Goal: Information Seeking & Learning: Check status

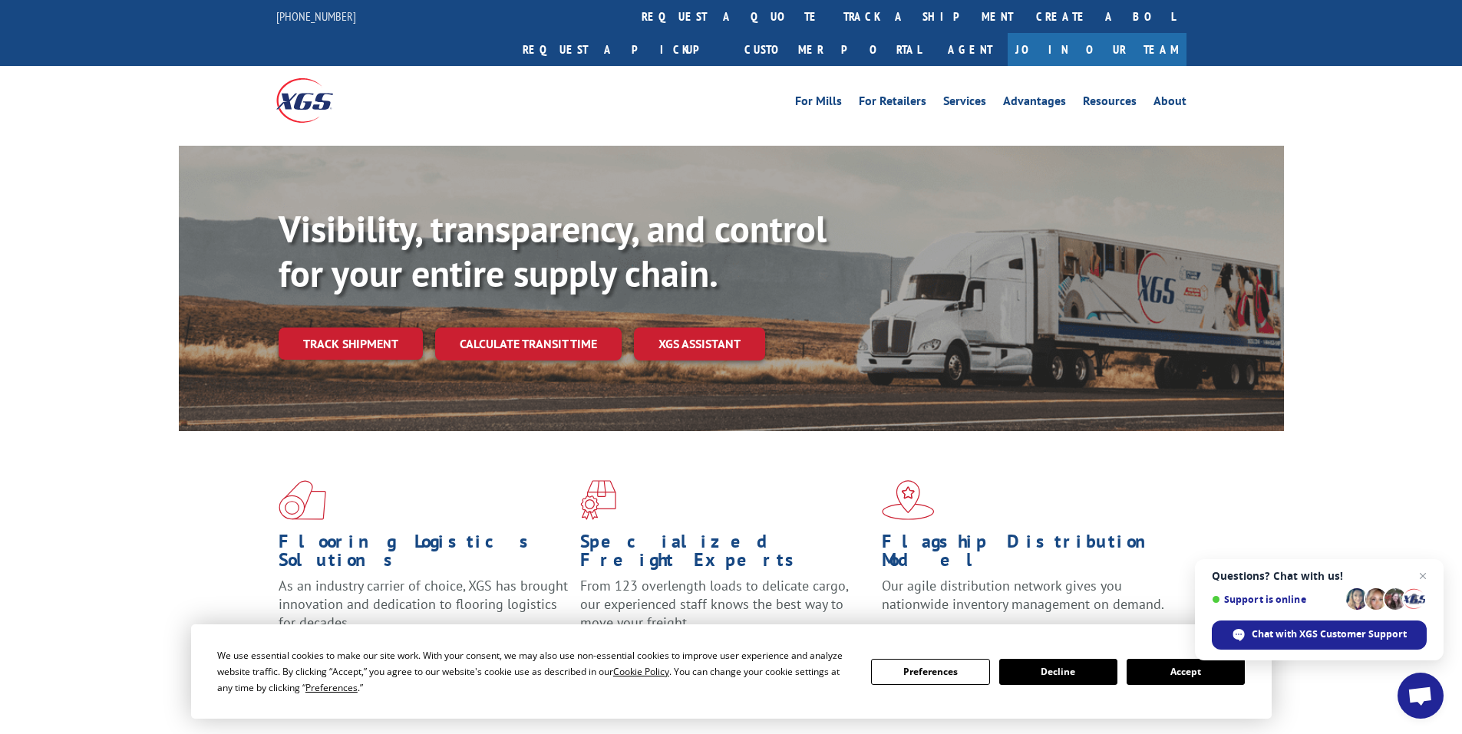
click at [376, 328] on div "Visibility, transparency, and control for your entire supply chain. Track shipm…" at bounding box center [781, 314] width 1005 height 214
click at [376, 328] on link "Track shipment" at bounding box center [351, 344] width 144 height 32
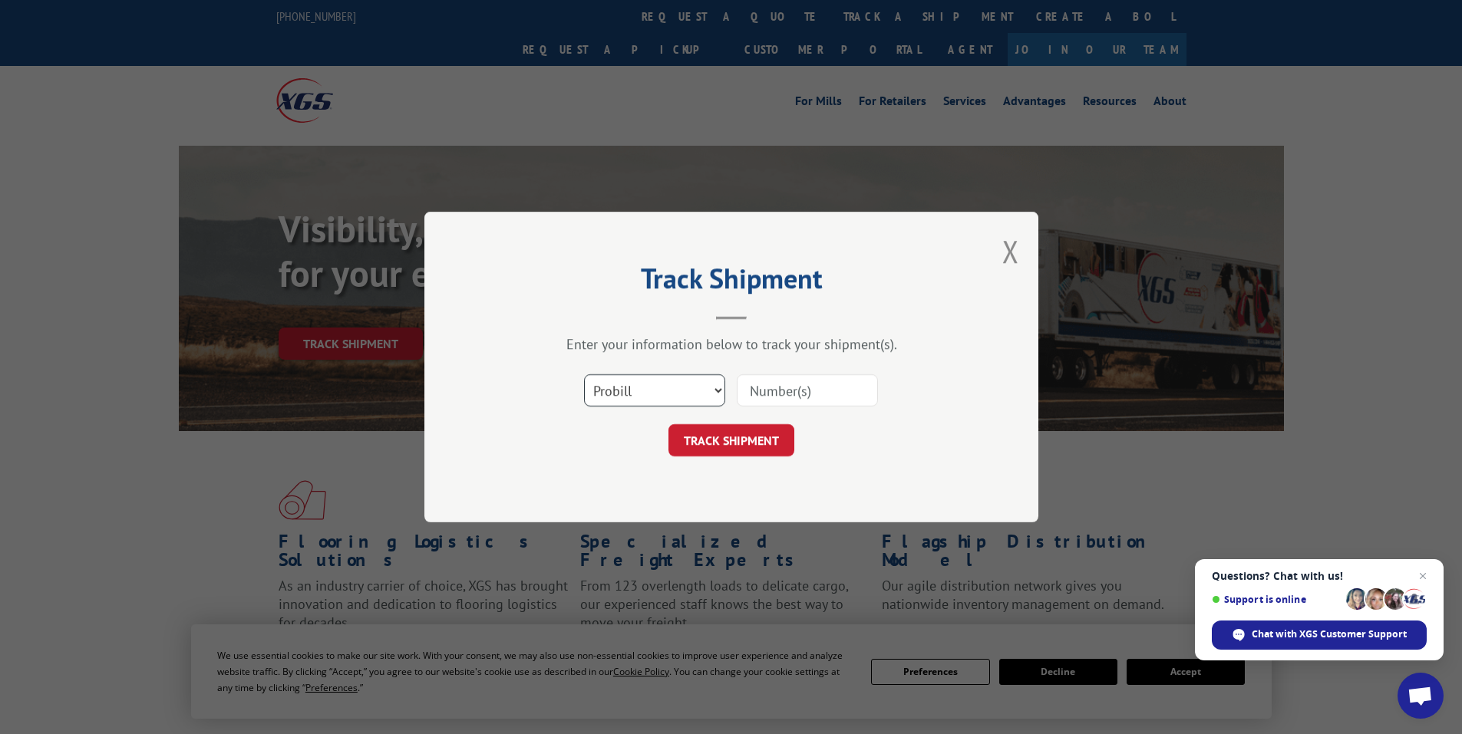
click at [631, 387] on select "Select category... Probill BOL PO" at bounding box center [654, 390] width 141 height 32
select select "bol"
click at [584, 374] on select "Select category... Probill BOL PO" at bounding box center [654, 390] width 141 height 32
click at [770, 399] on input at bounding box center [807, 390] width 141 height 32
paste input "54393179"
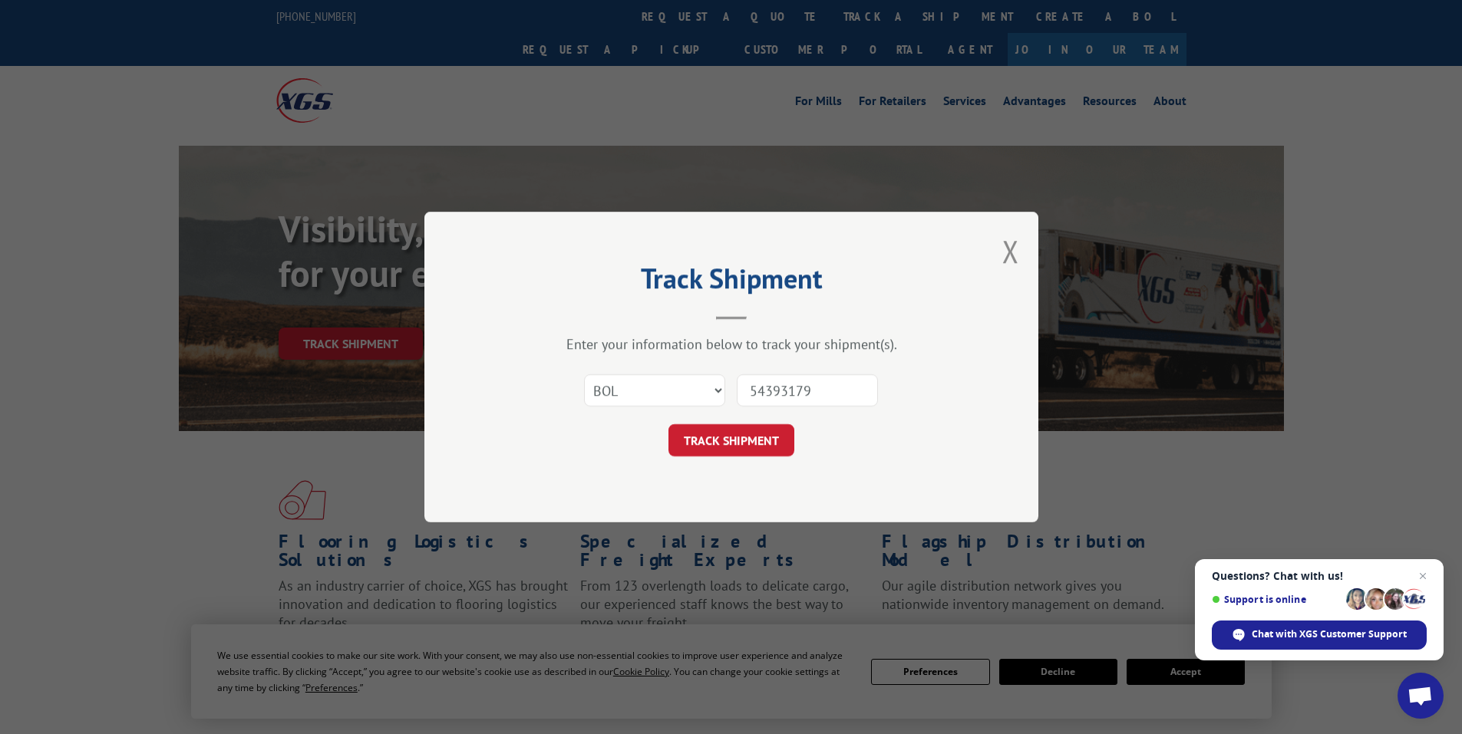
click at [668, 424] on button "TRACK SHIPMENT" at bounding box center [731, 440] width 126 height 32
type input "54393179"
click button "TRACK SHIPMENT" at bounding box center [731, 440] width 126 height 32
